Goal: Task Accomplishment & Management: Use online tool/utility

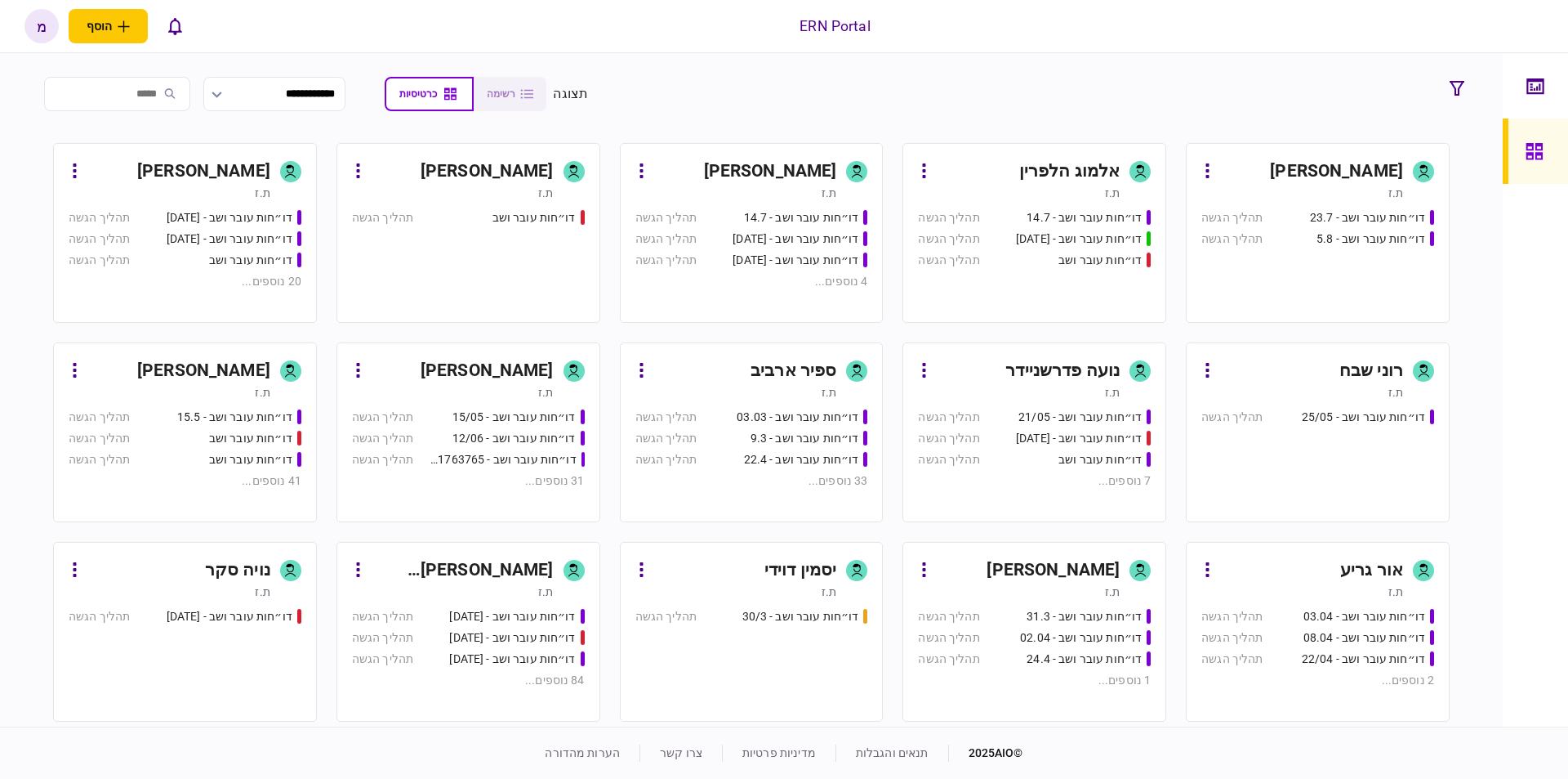
click at [1349, 268] on div "דו״חות עובר ושב - 23.7 תהליך הגשה דו״חות עובר ושב - 5.8 תהליך הגשה" at bounding box center [1317, 258] width 233 height 99
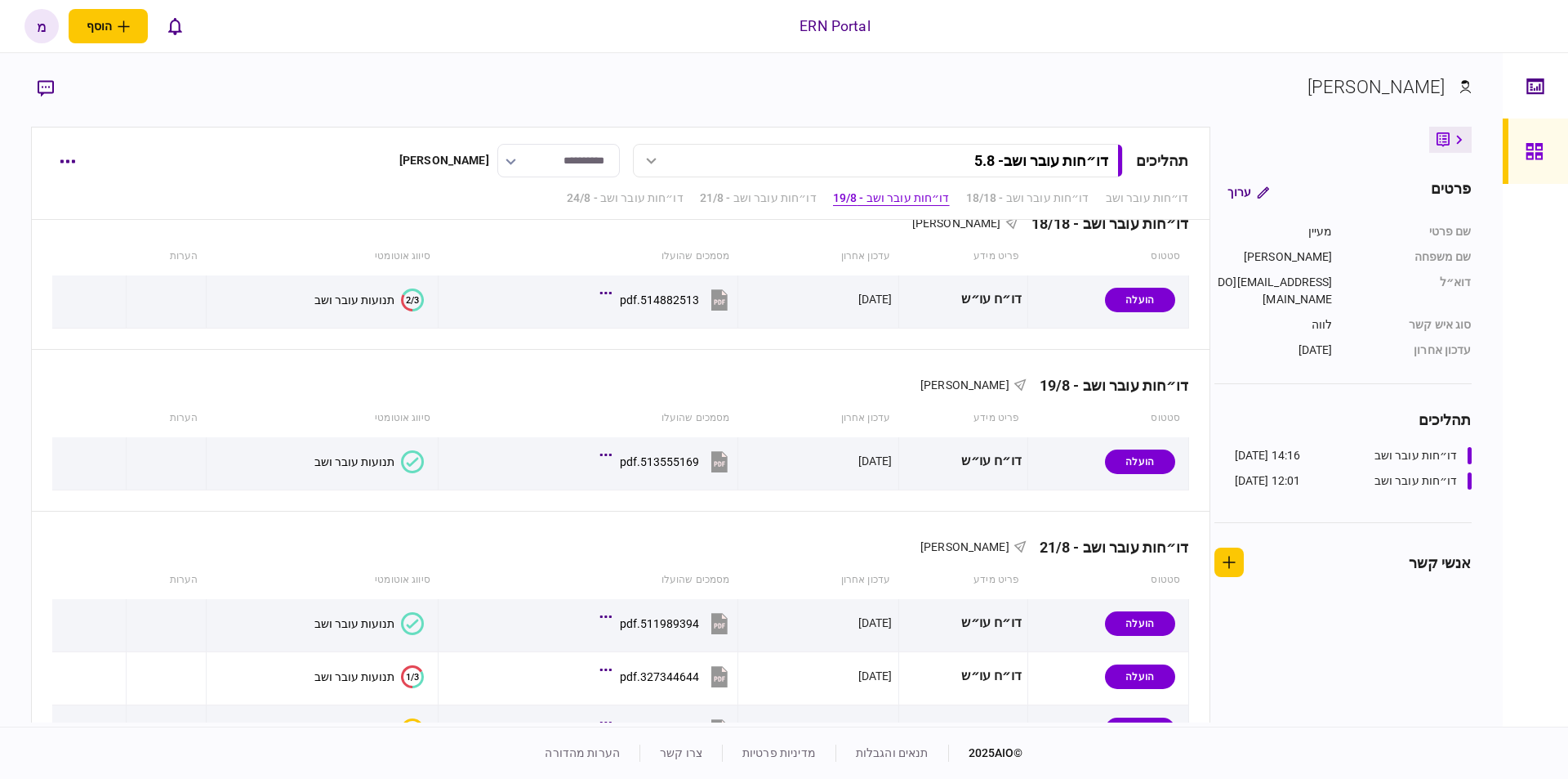
scroll to position [30, 0]
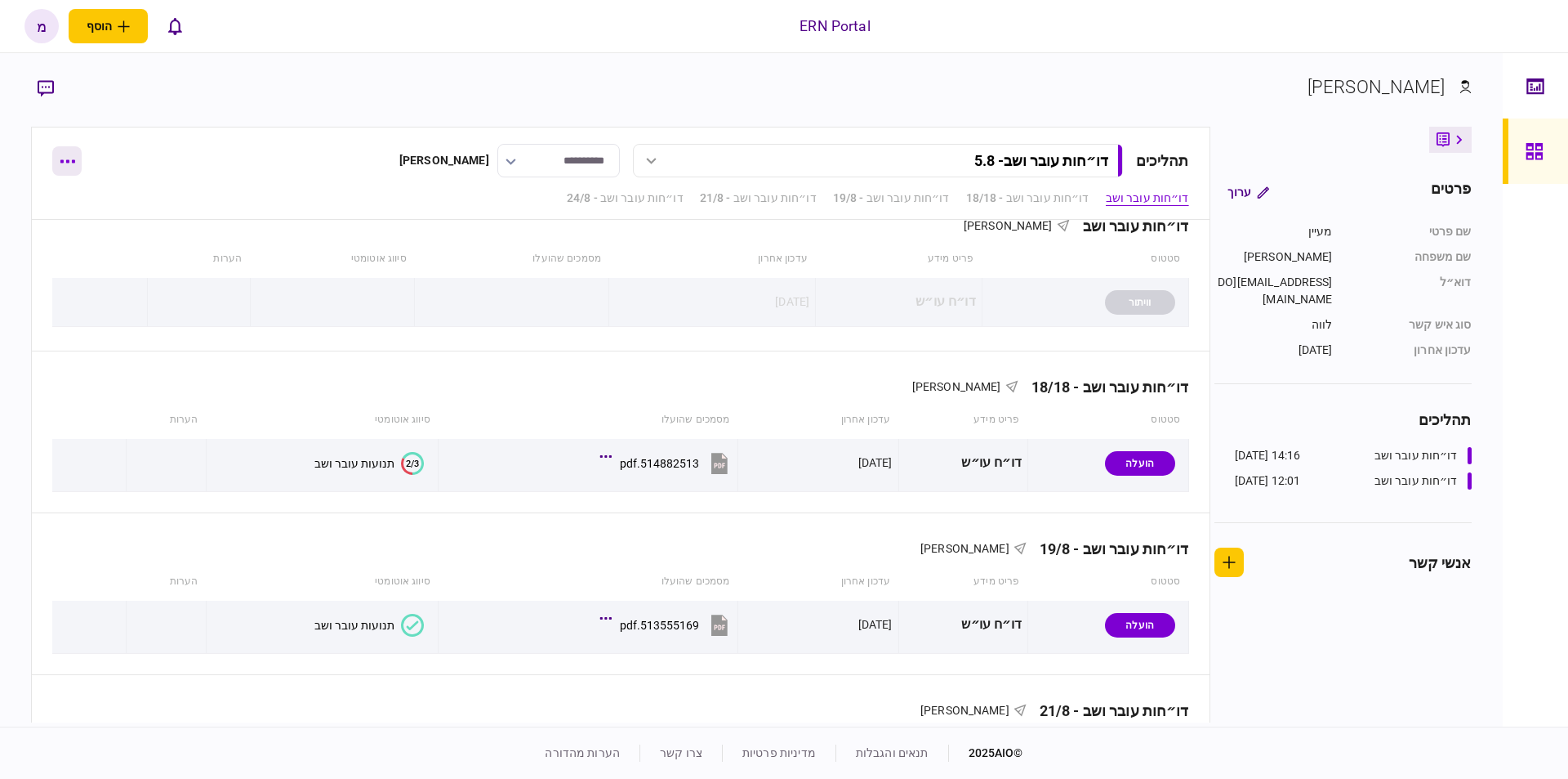
click at [72, 165] on button "button" at bounding box center [67, 161] width 30 height 30
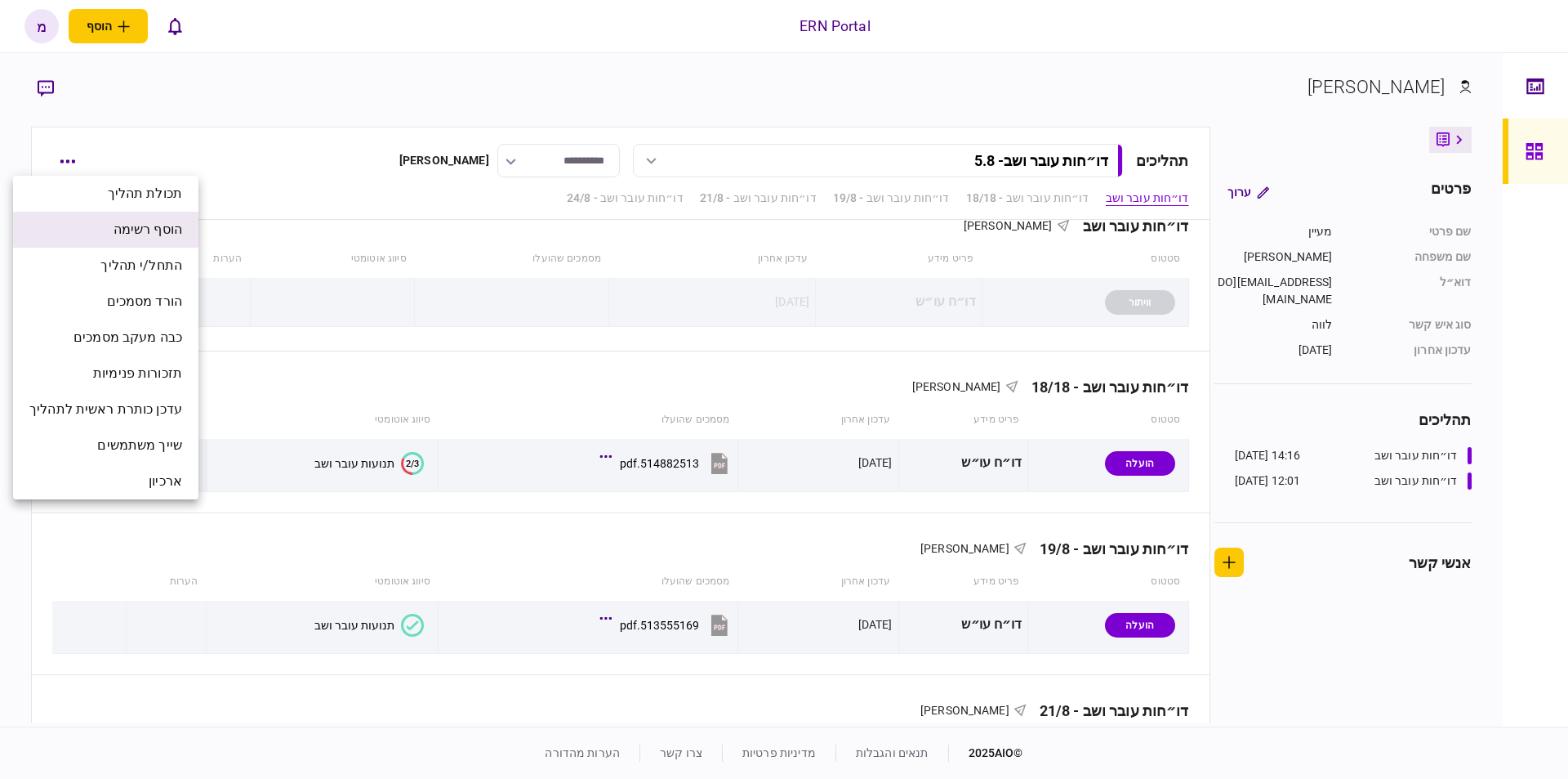
click at [158, 220] on span "הוסף רשימה" at bounding box center [147, 230] width 68 height 20
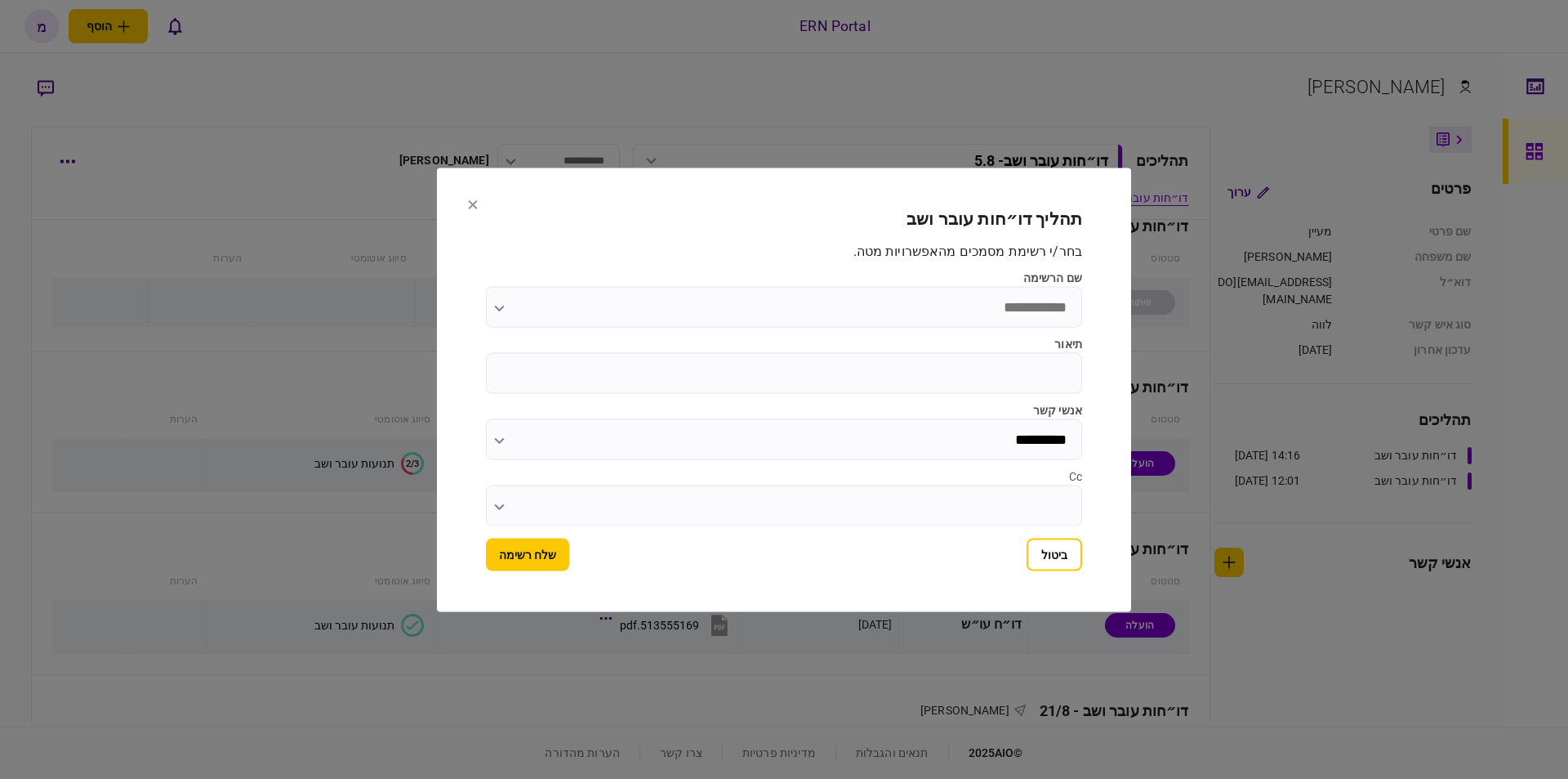
click at [933, 302] on input "שם הרשימה" at bounding box center [784, 307] width 596 height 41
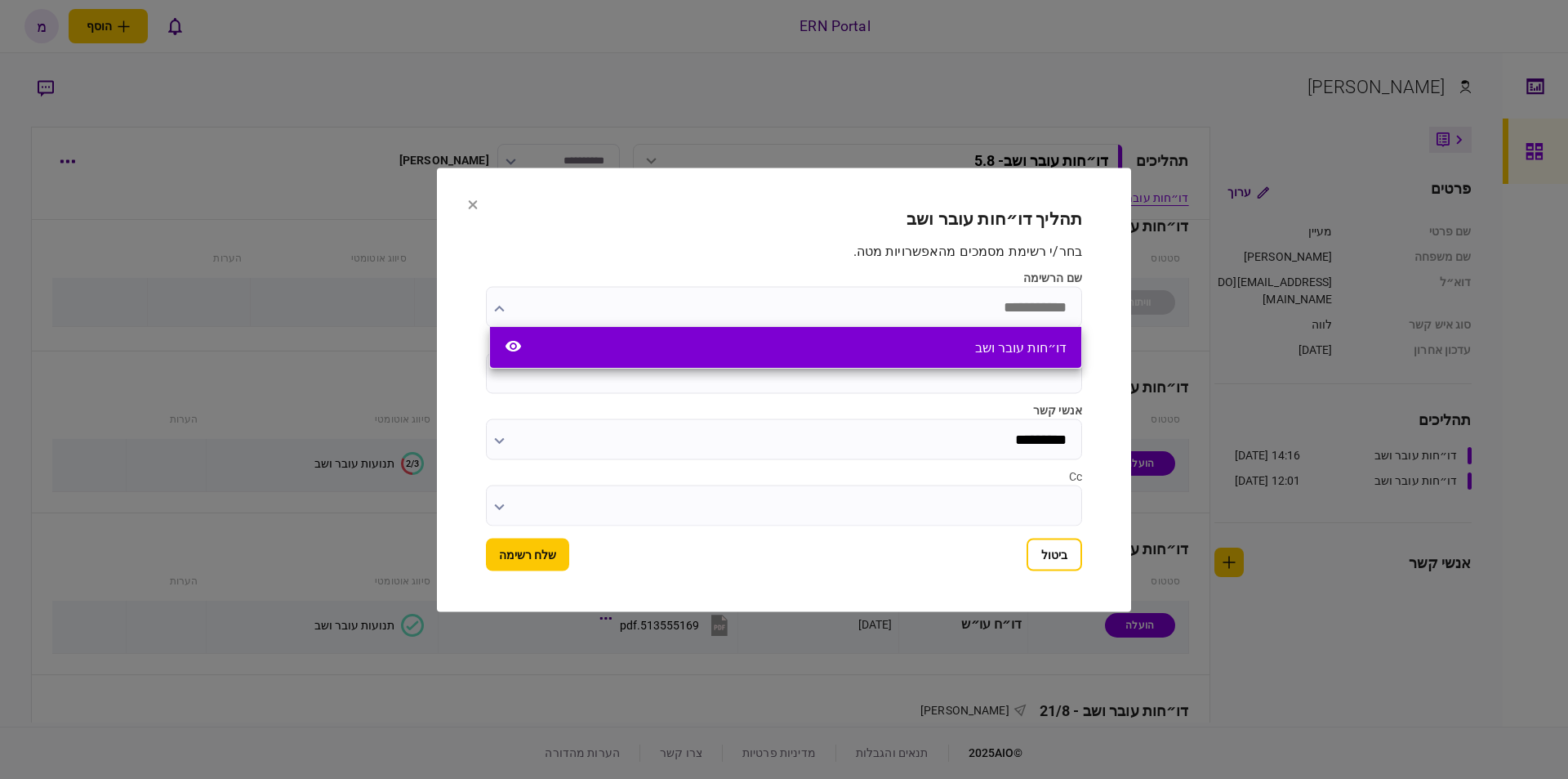
click at [971, 337] on div "דו״חות עובר ושב" at bounding box center [785, 347] width 591 height 41
type input "**********"
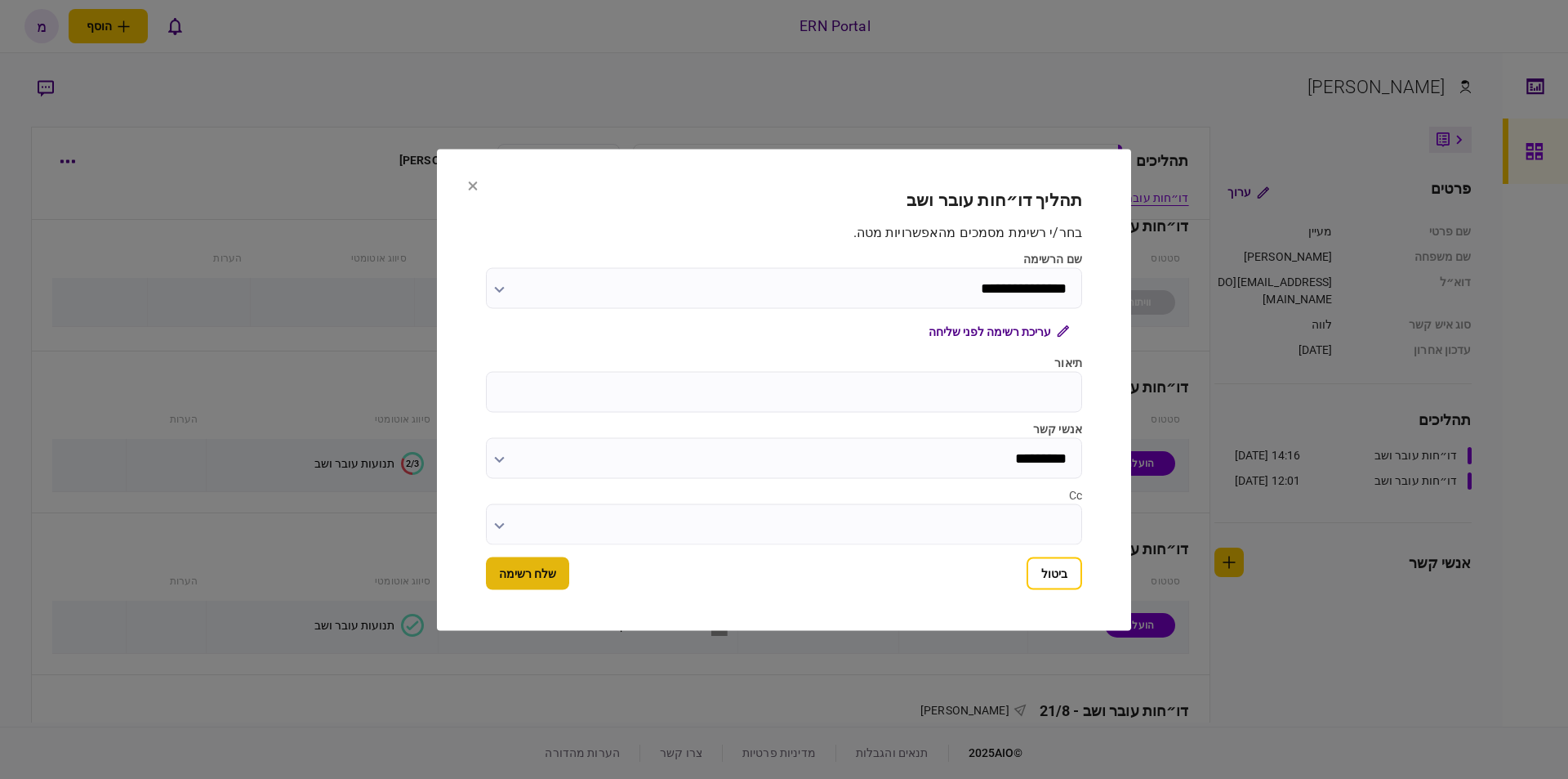
click at [538, 578] on button "שלח רשימה" at bounding box center [527, 573] width 83 height 33
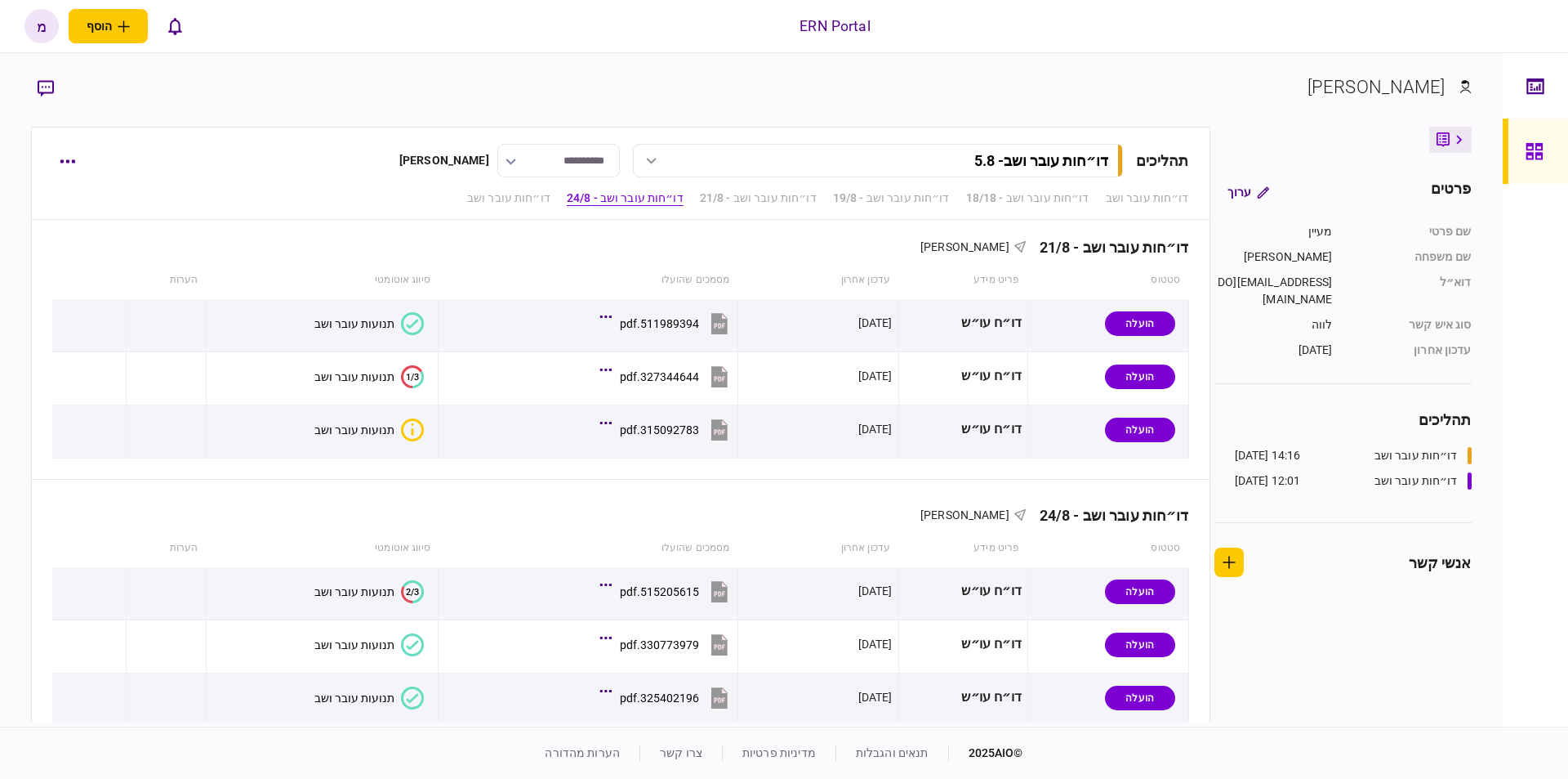
scroll to position [763, 0]
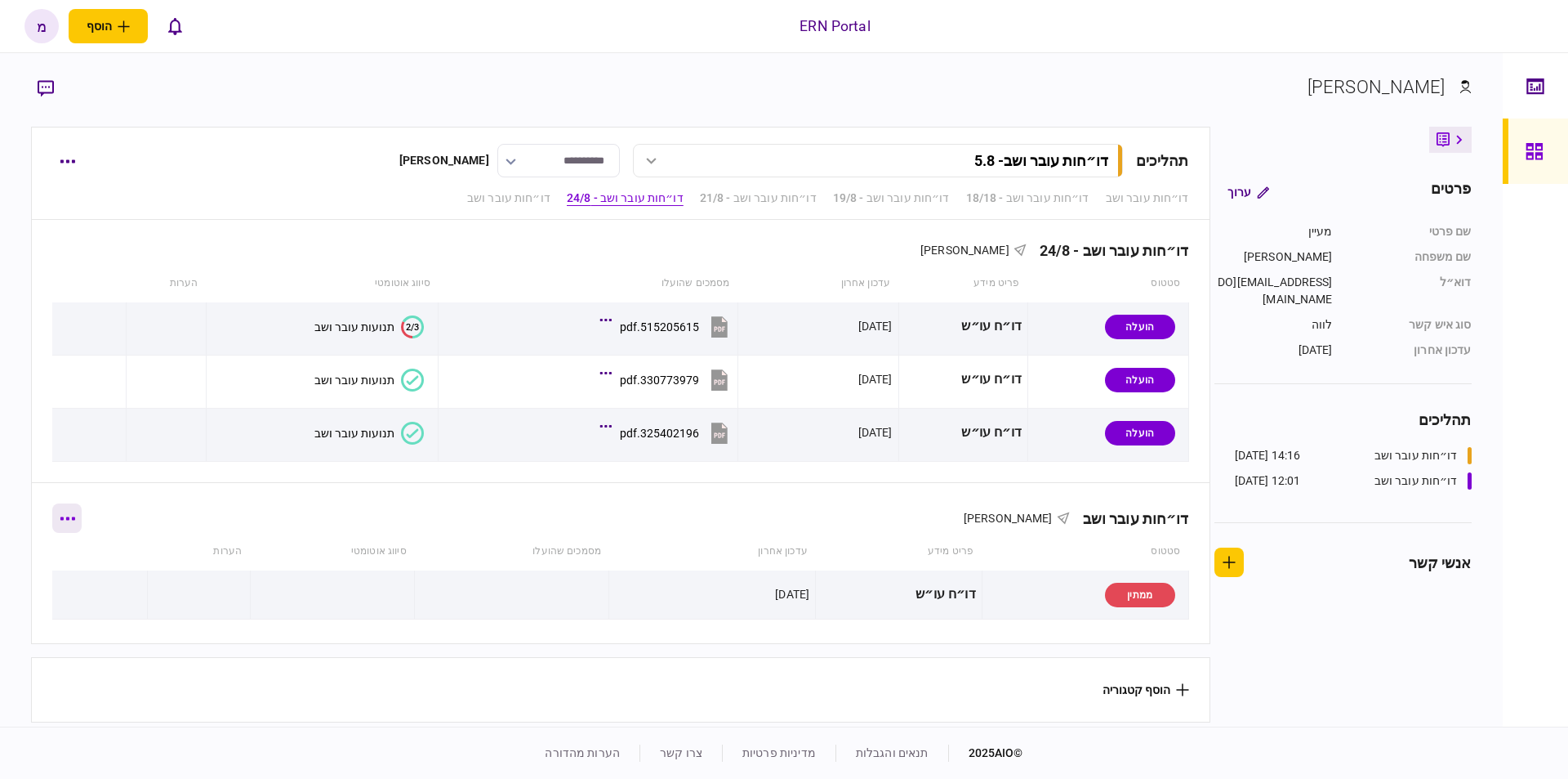
click at [67, 503] on button "button" at bounding box center [67, 518] width 30 height 30
click at [229, 632] on div at bounding box center [784, 389] width 1568 height 779
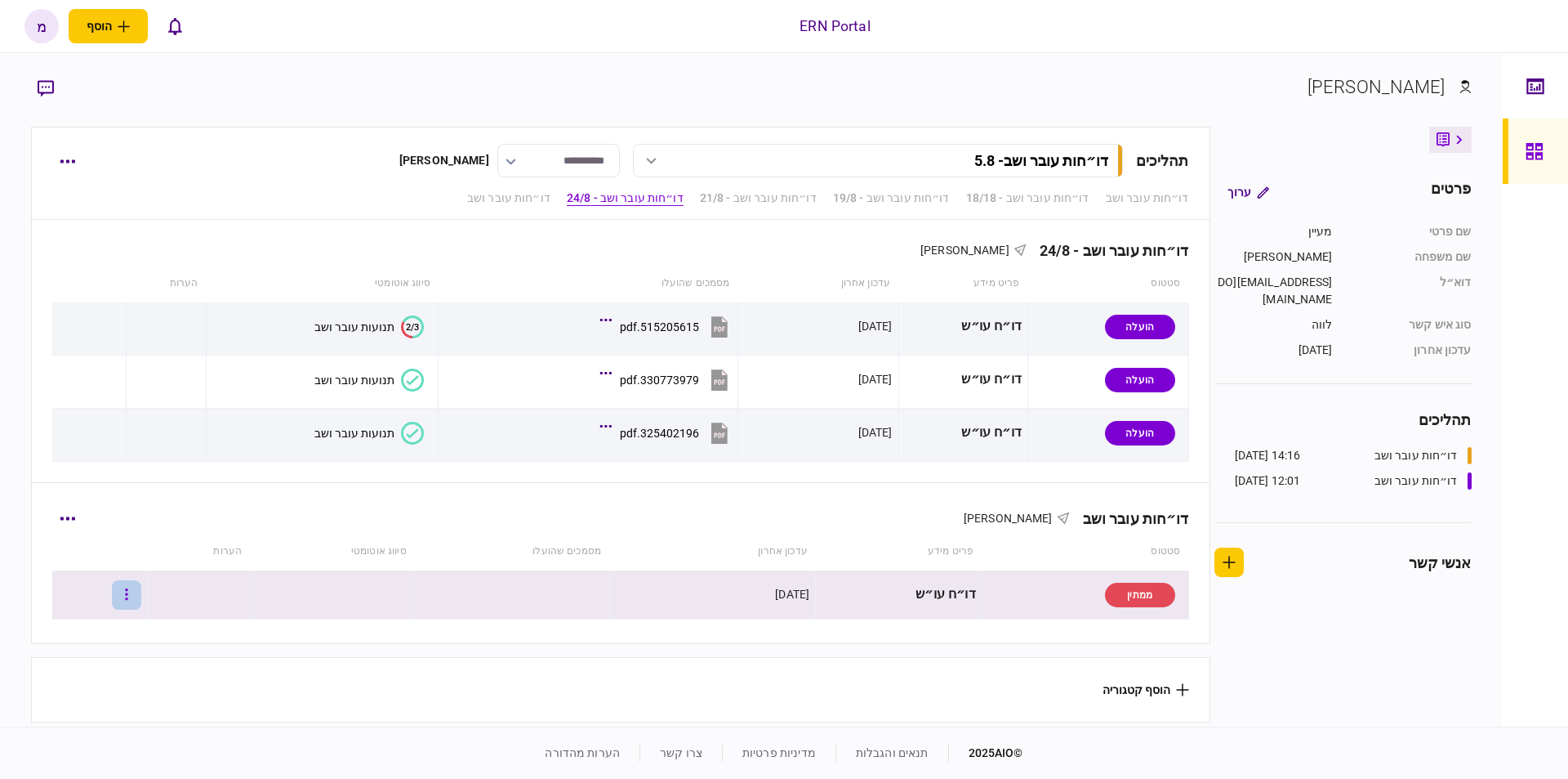
click at [137, 591] on button "button" at bounding box center [127, 595] width 30 height 30
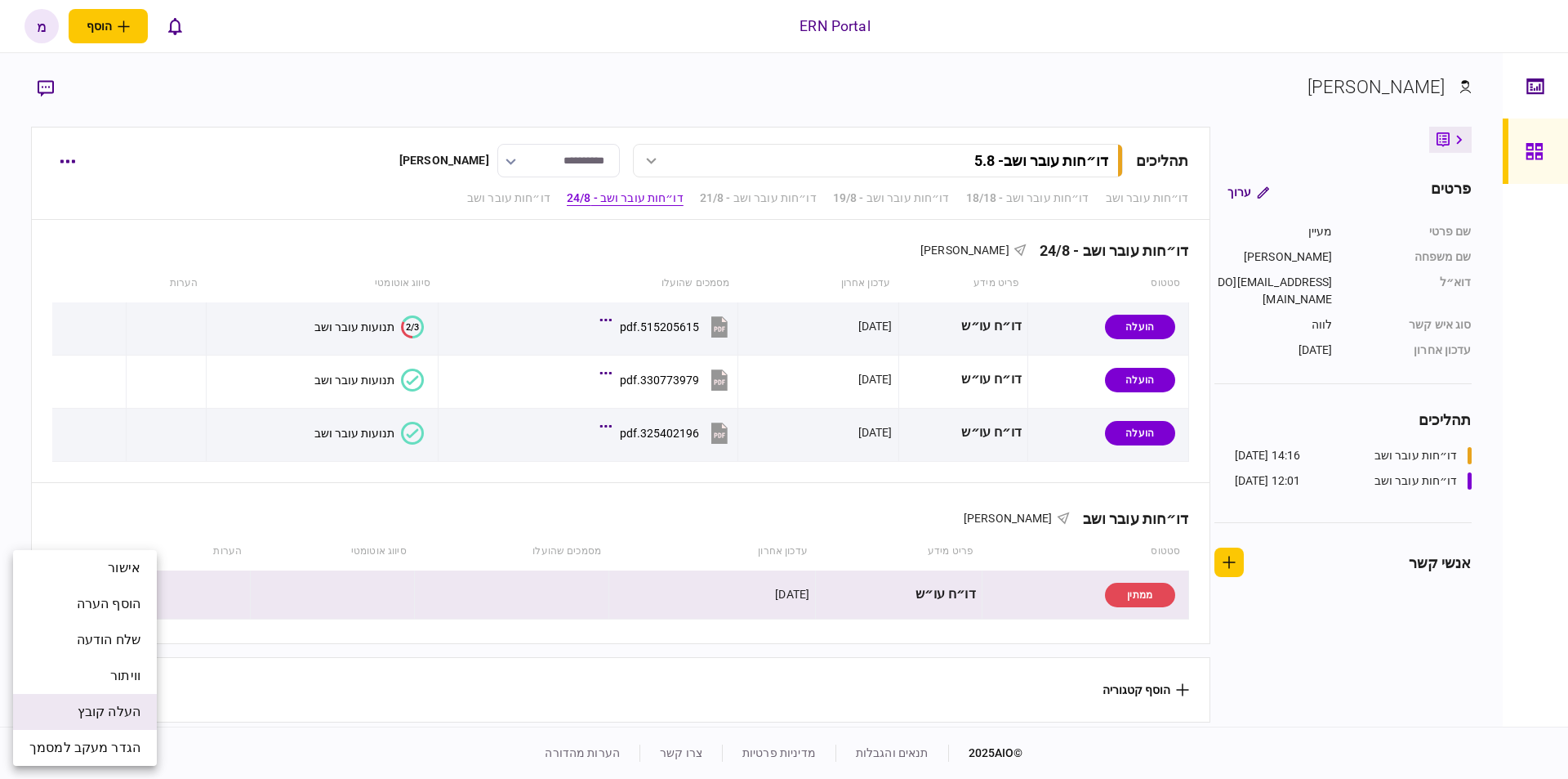
click at [127, 702] on span "העלה קובץ" at bounding box center [109, 712] width 62 height 20
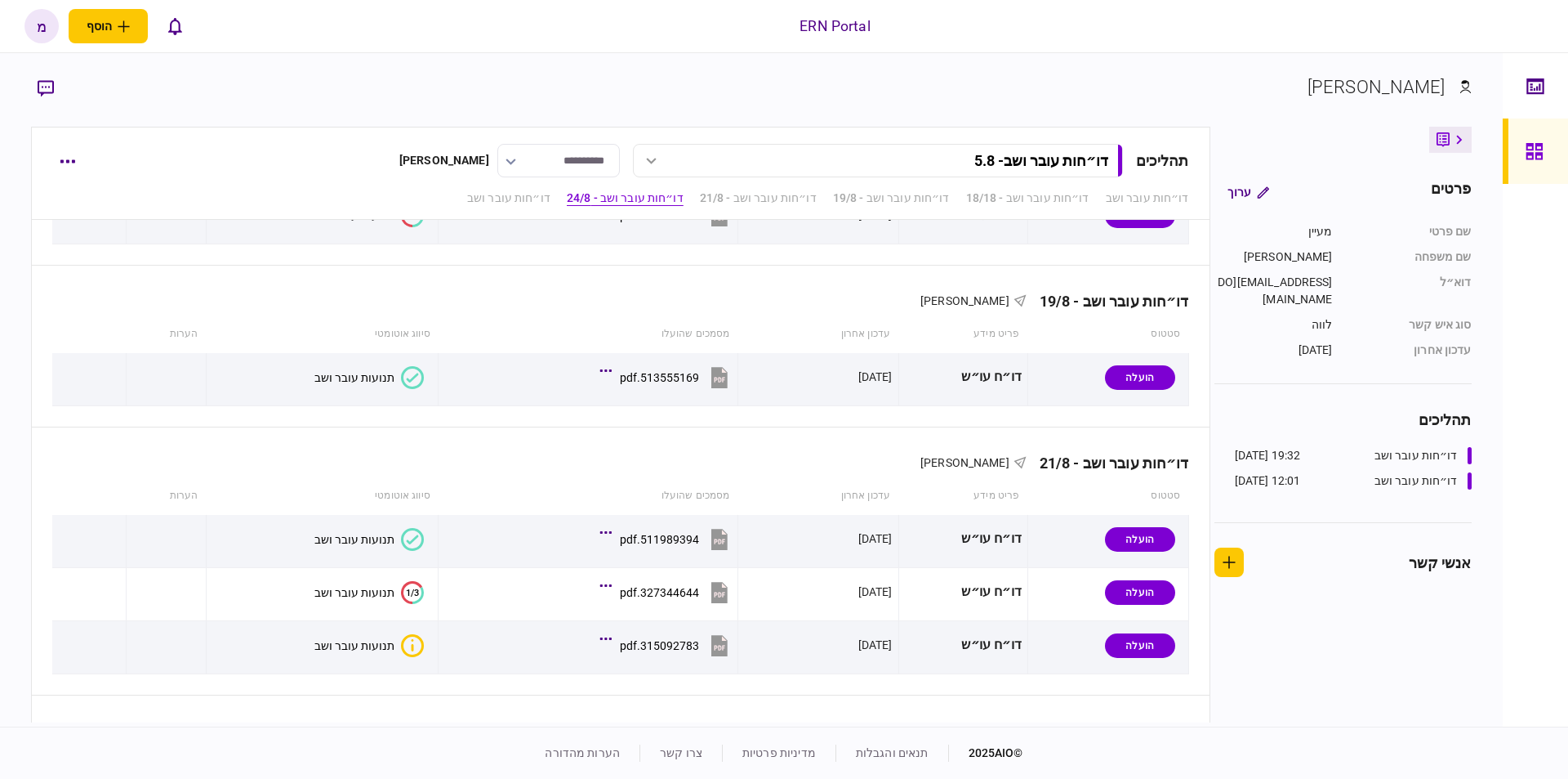
scroll to position [764, 0]
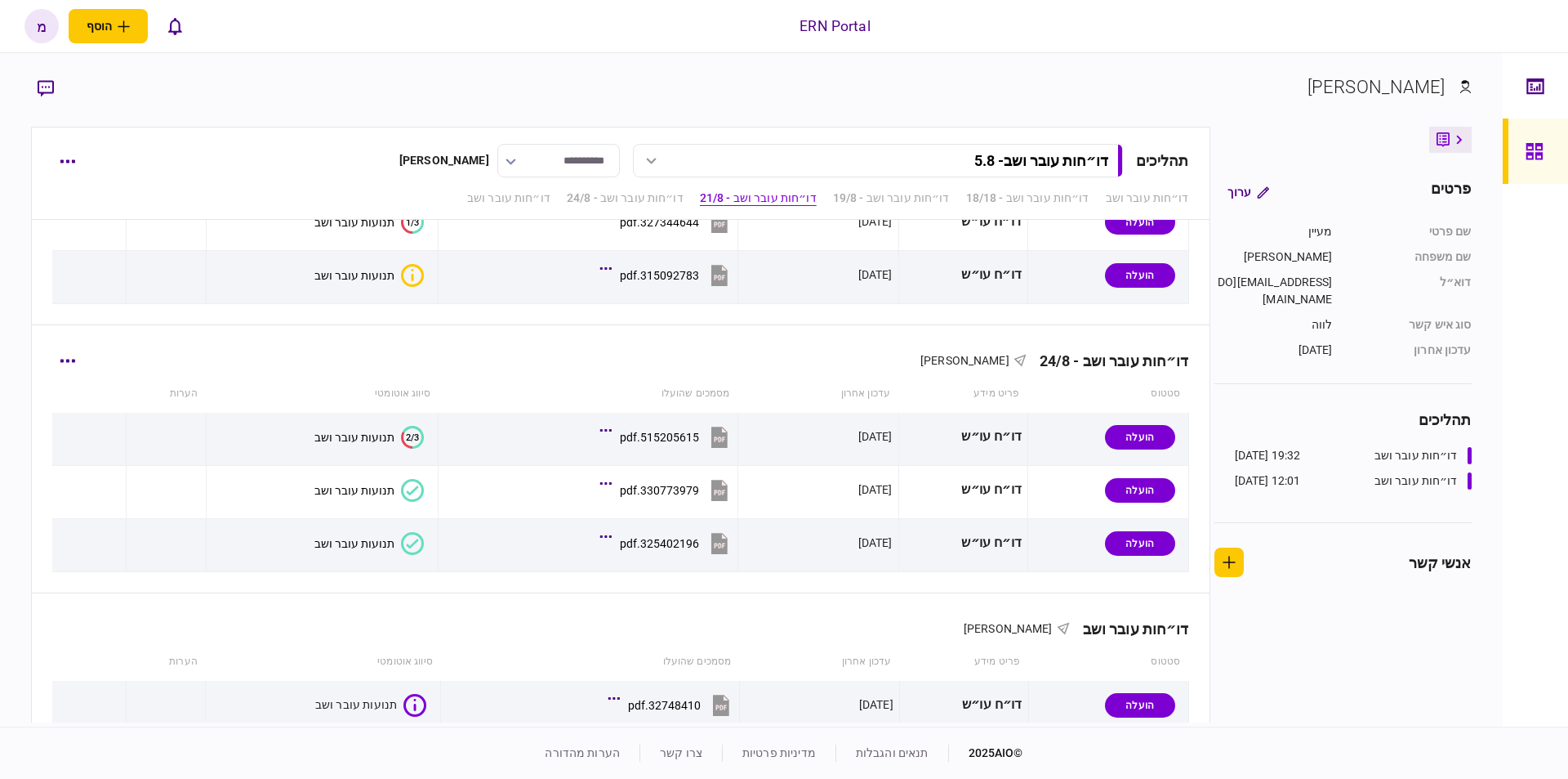
scroll to position [764, 0]
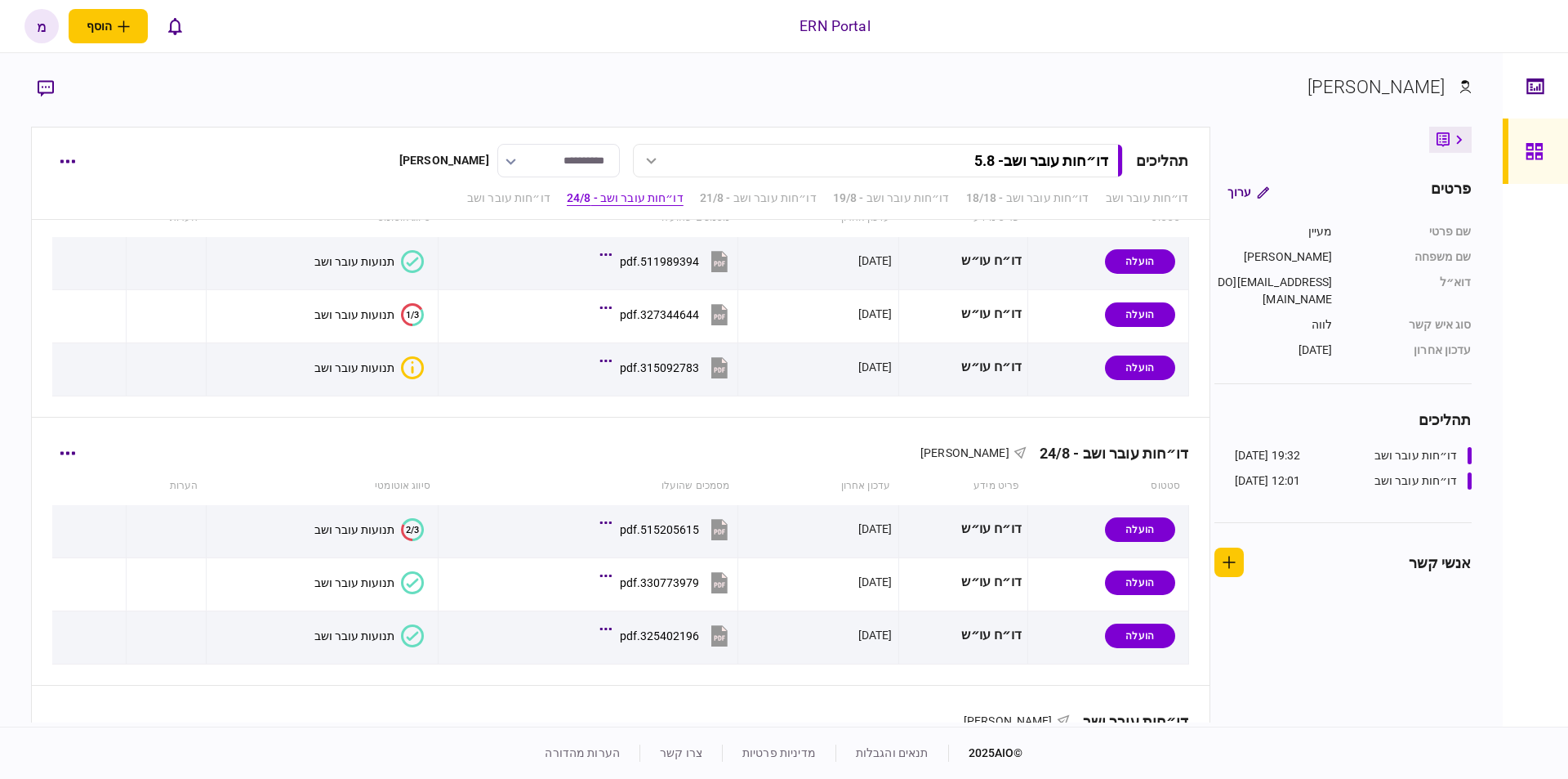
scroll to position [764, 0]
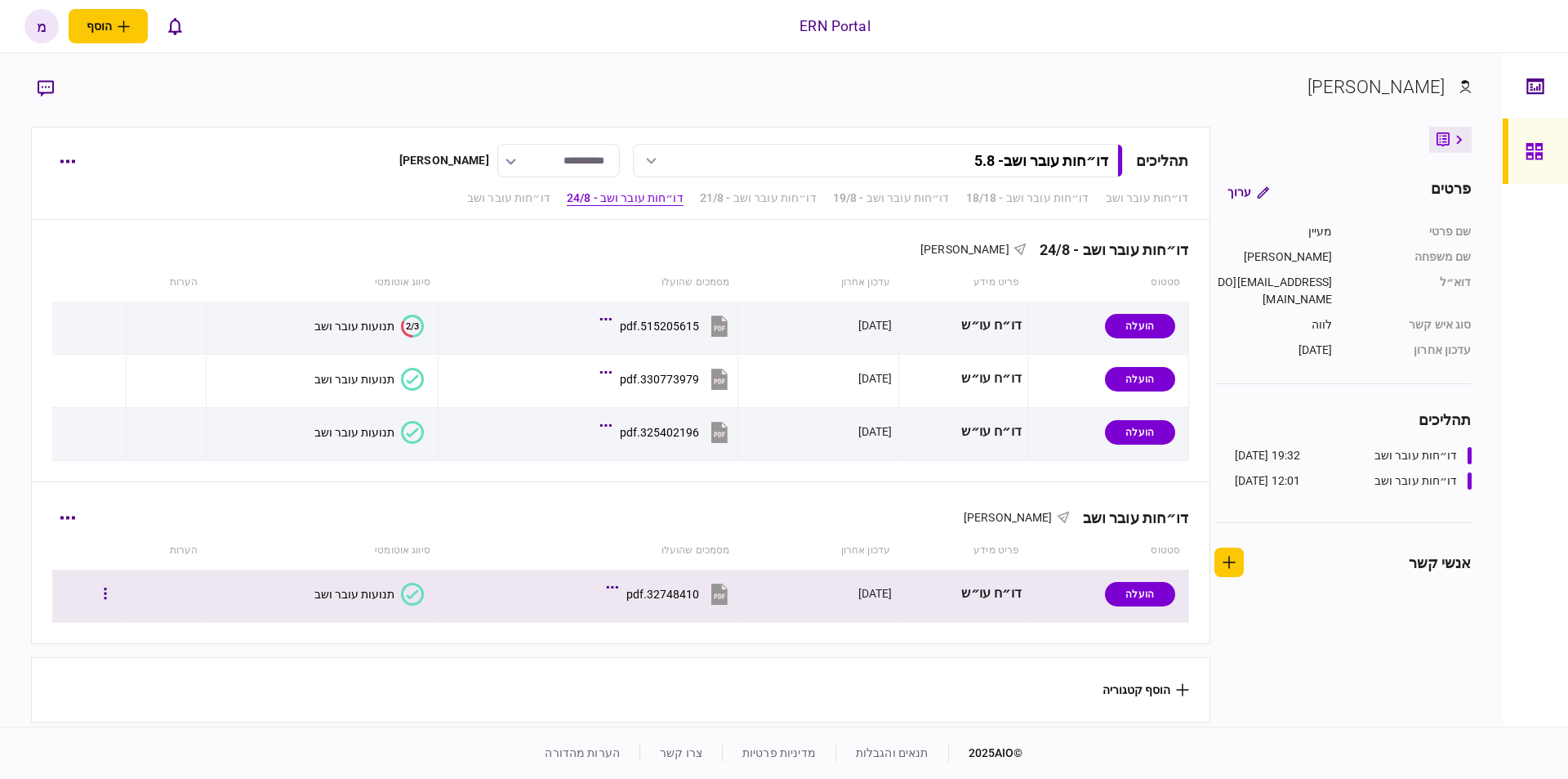
click at [456, 582] on section "32748410.pdf" at bounding box center [592, 596] width 280 height 41
click at [402, 592] on icon at bounding box center [413, 594] width 23 height 23
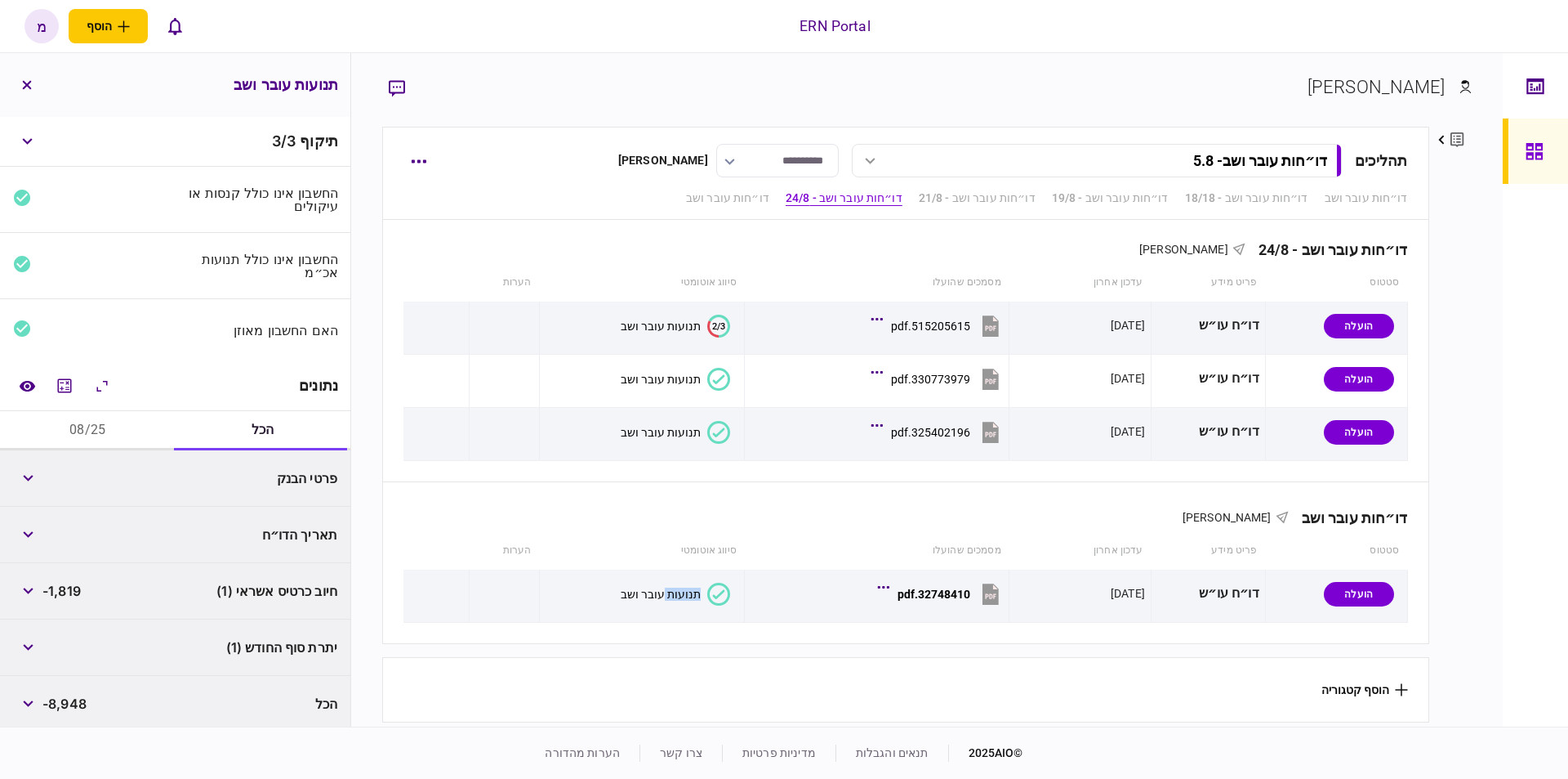
scroll to position [2, 0]
click at [94, 420] on button "08/25" at bounding box center [88, 429] width 176 height 39
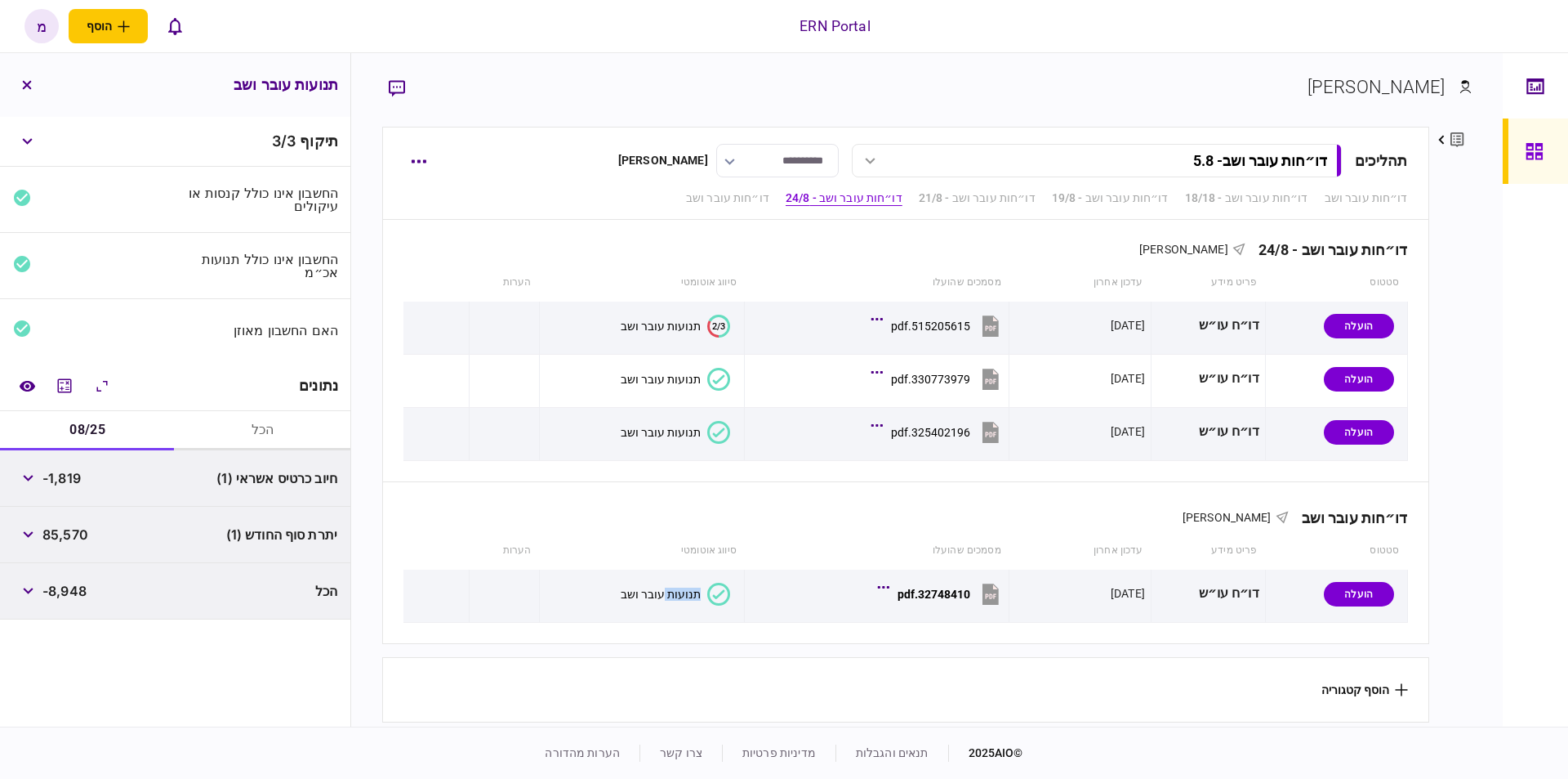
click at [248, 419] on button "הכל" at bounding box center [264, 431] width 176 height 39
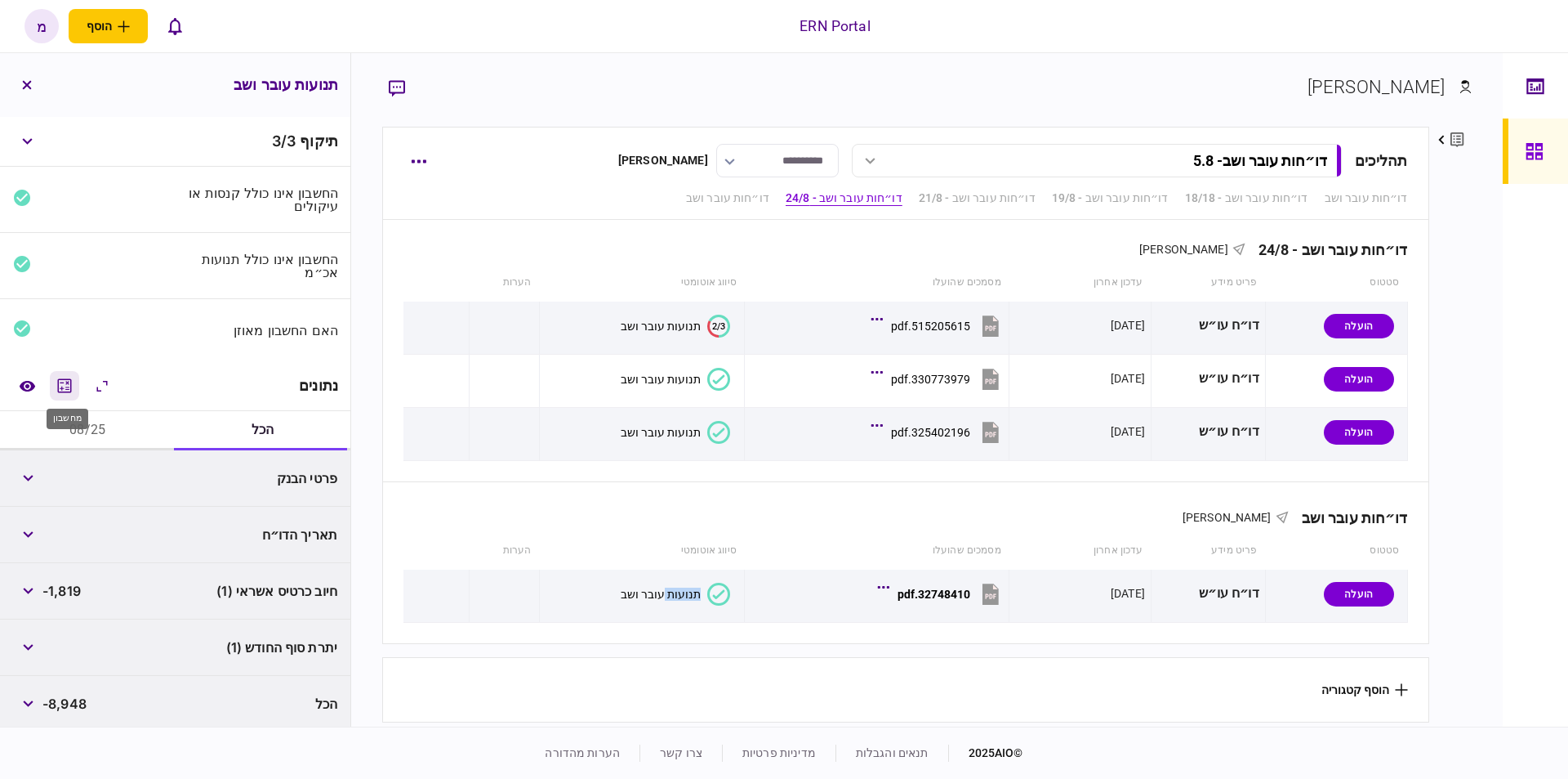
click at [70, 376] on icon "מחשבון" at bounding box center [65, 386] width 20 height 20
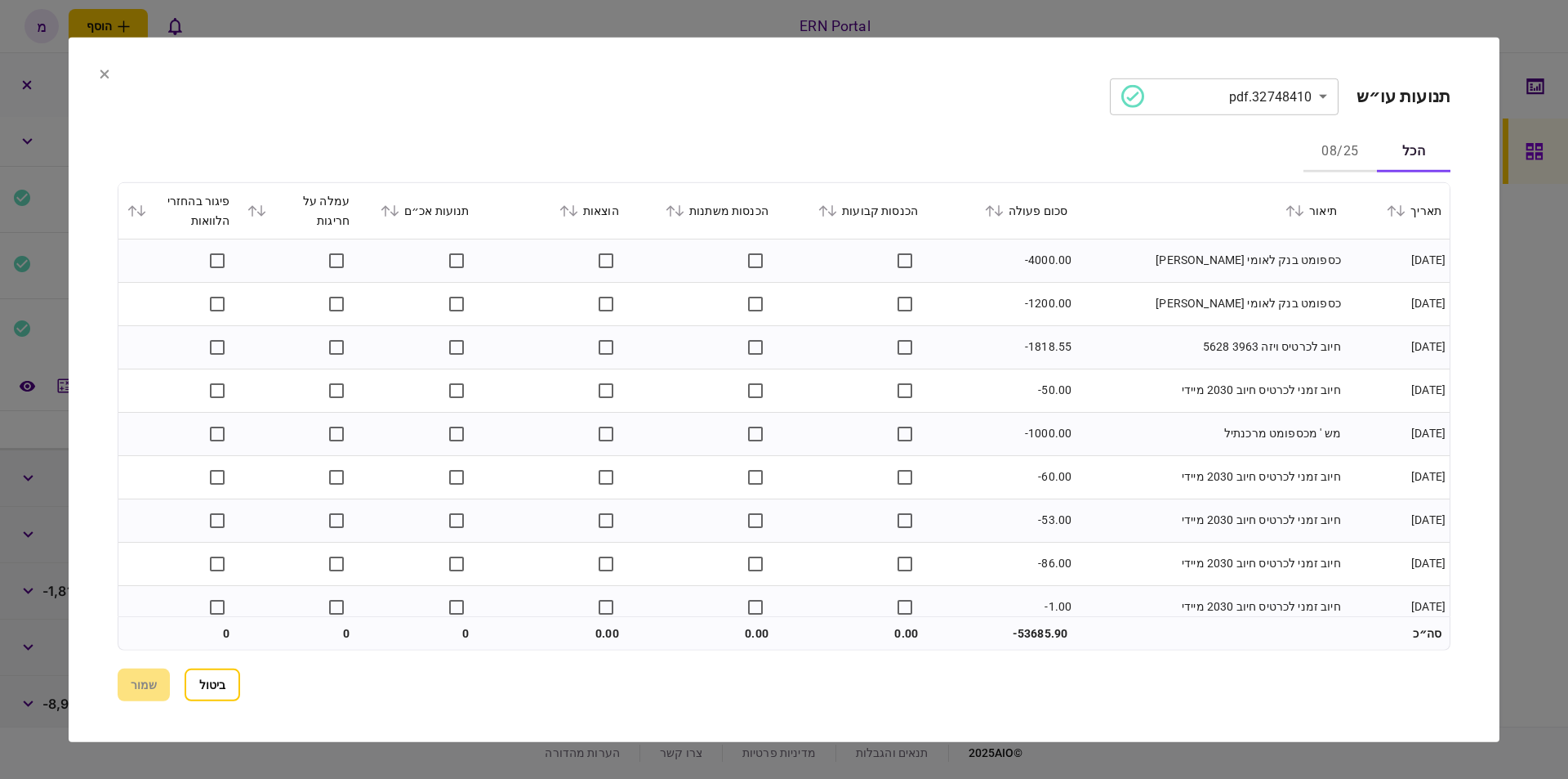
drag, startPoint x: 1338, startPoint y: 161, endPoint x: 1339, endPoint y: 179, distance: 18.0
click at [1337, 161] on button "08/25" at bounding box center [1340, 152] width 73 height 39
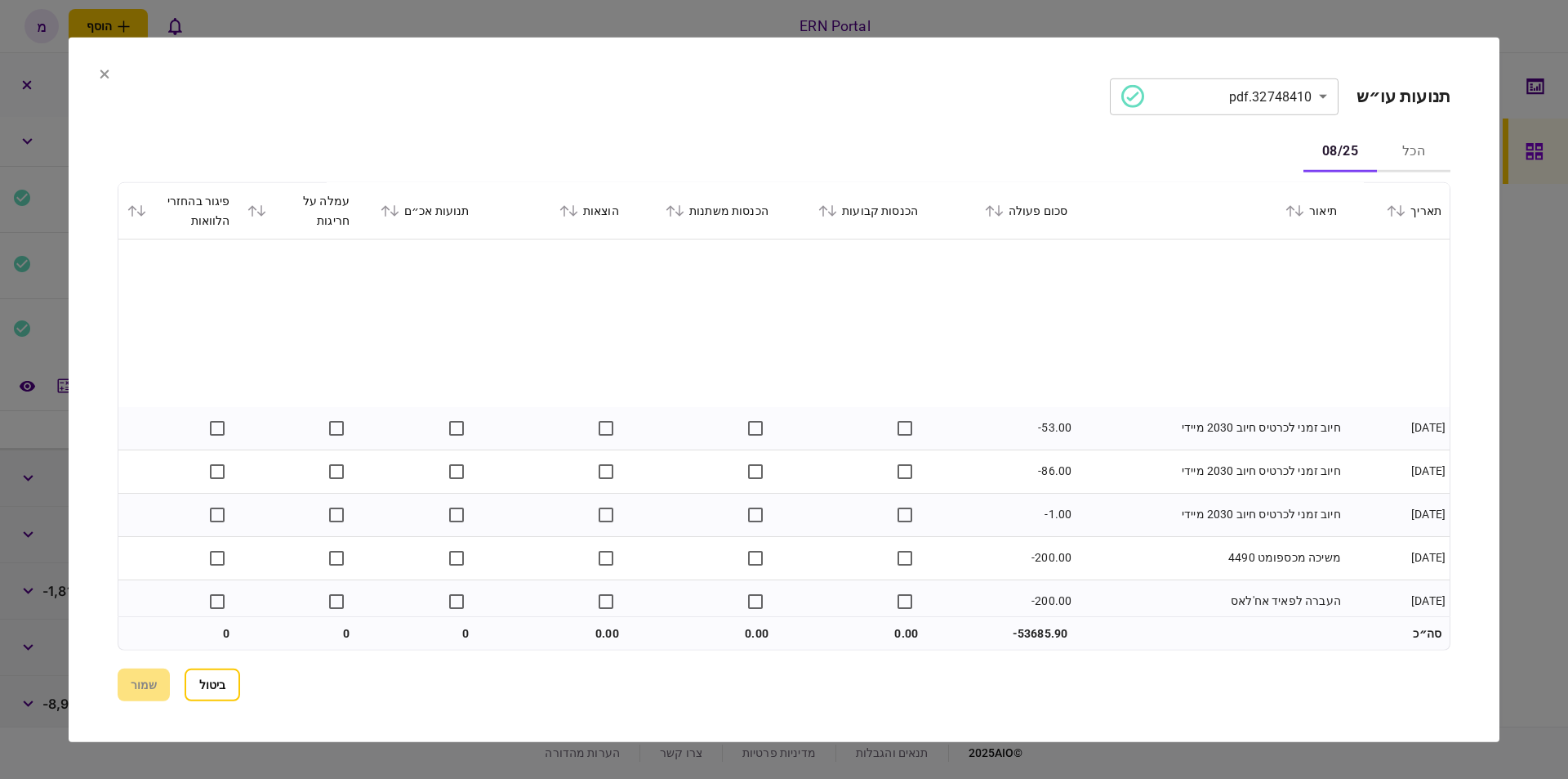
scroll to position [275, 0]
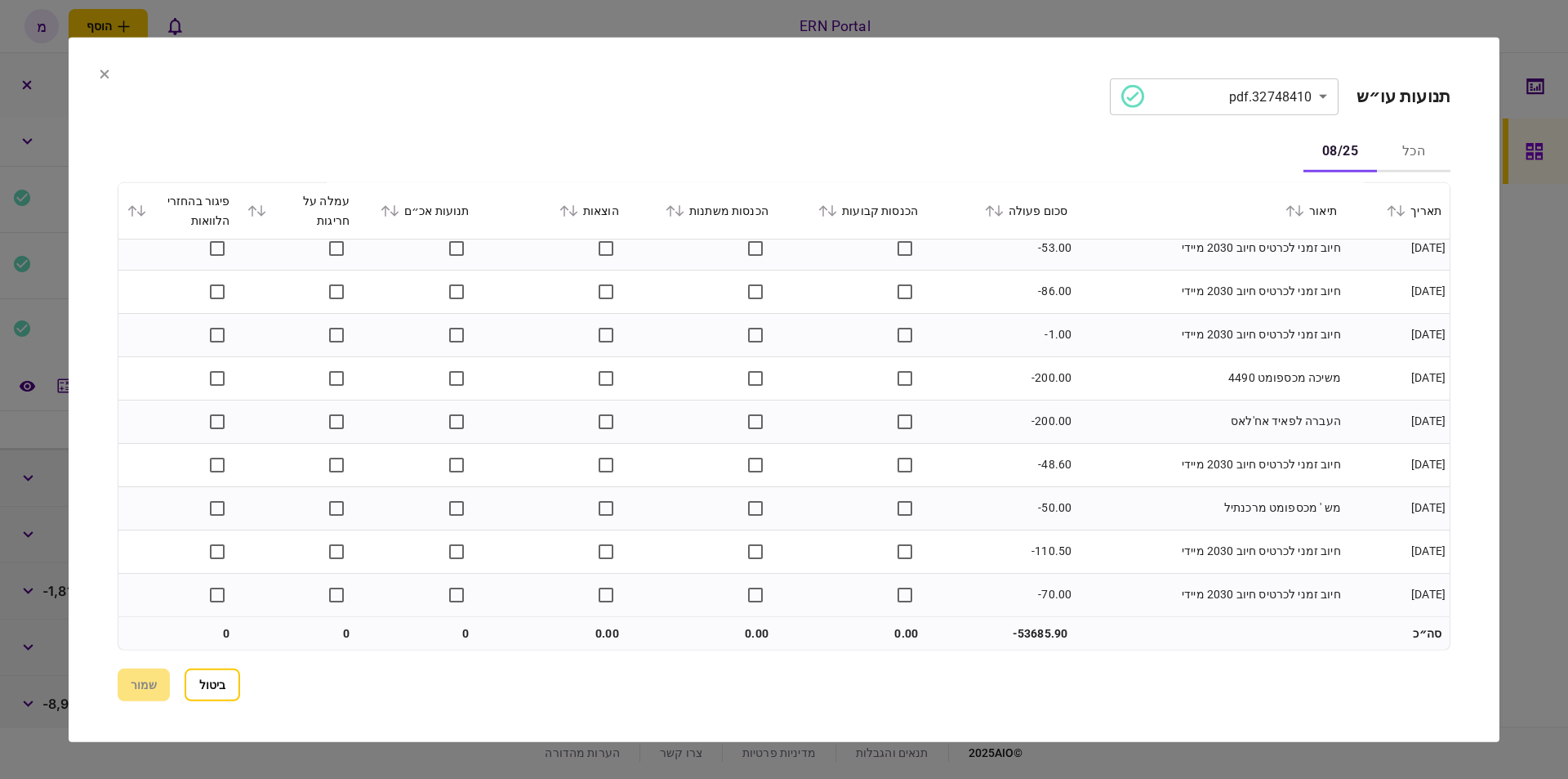
click at [110, 63] on section "**********" at bounding box center [784, 389] width 1432 height 704
click at [106, 65] on section "**********" at bounding box center [784, 389] width 1432 height 704
